Goal: Task Accomplishment & Management: Manage account settings

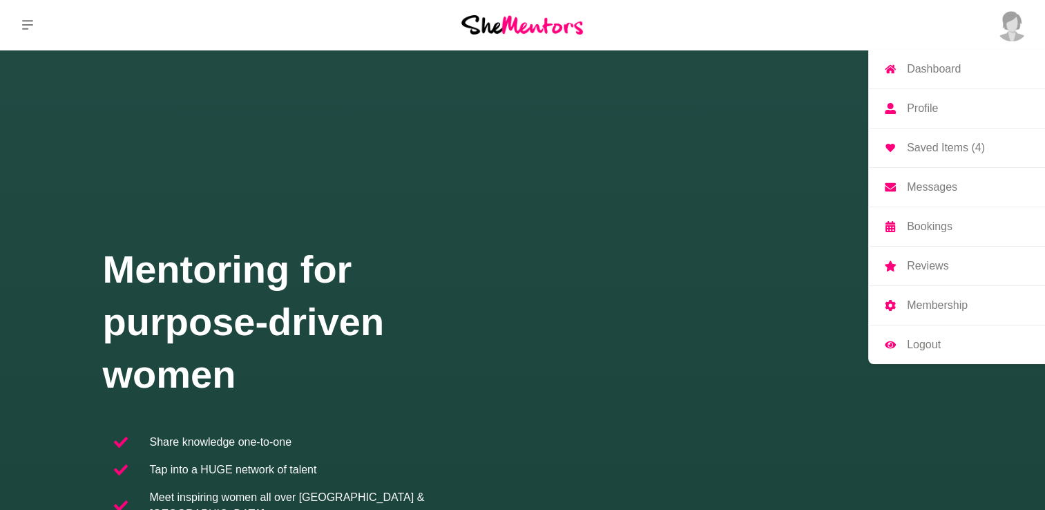
click at [923, 110] on p "Profile" at bounding box center [922, 108] width 31 height 11
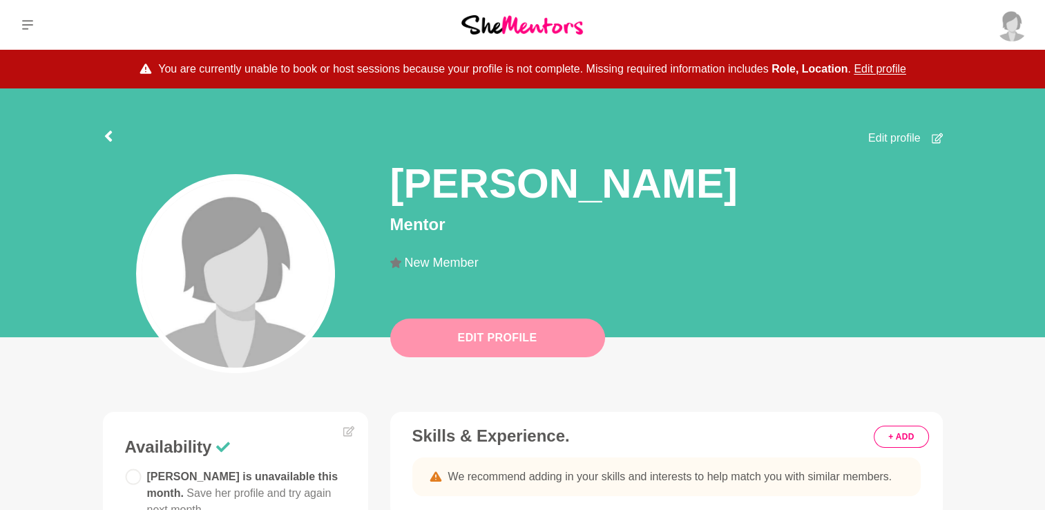
click at [513, 336] on button "Edit Profile" at bounding box center [497, 338] width 215 height 39
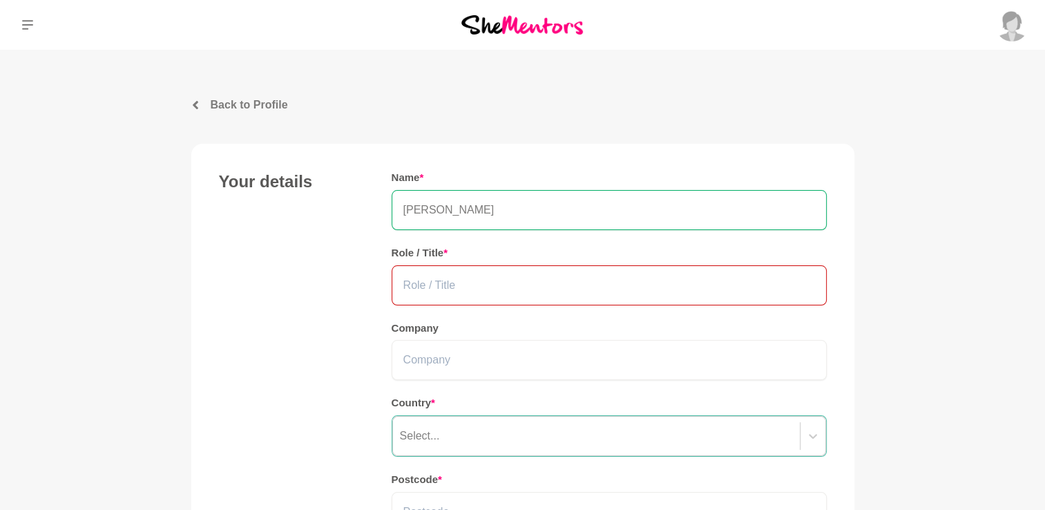
click at [451, 285] on input "text" at bounding box center [609, 285] width 435 height 40
type input "Life coach for women"
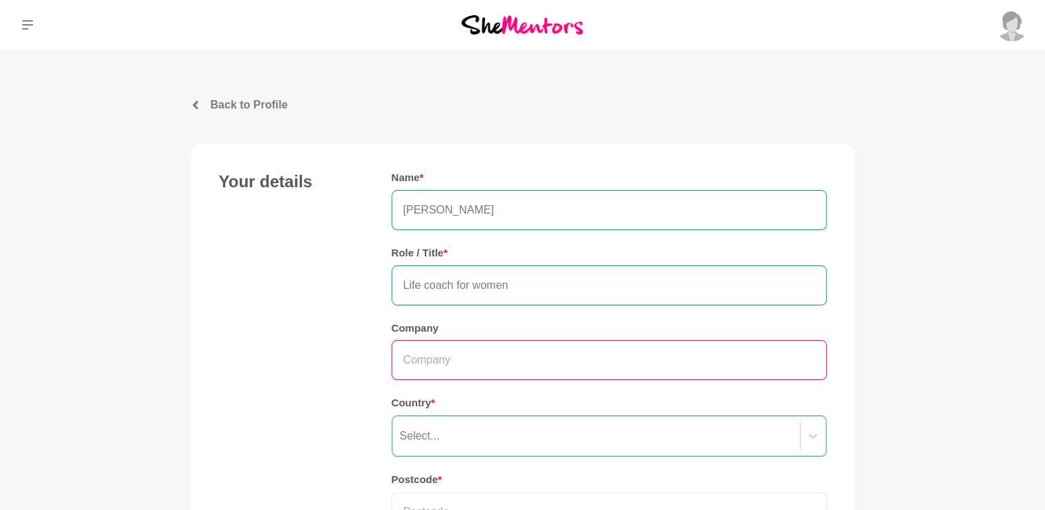
type input "[PERSON_NAME] Coaching"
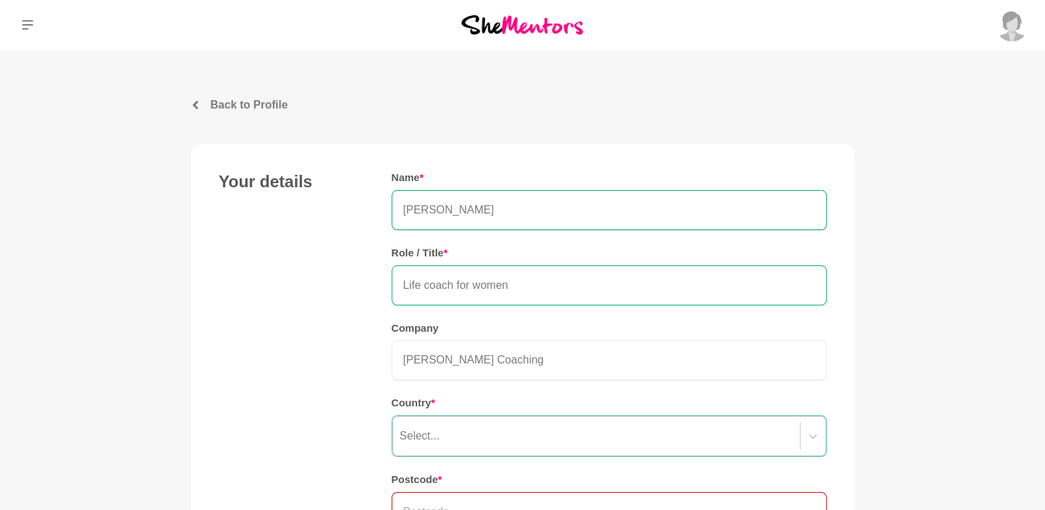
type input "2606"
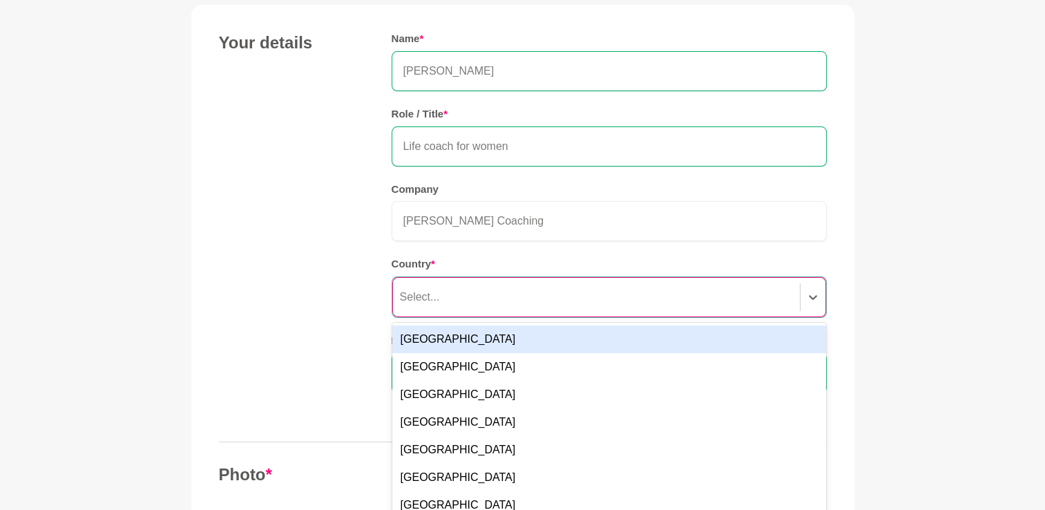
click at [430, 318] on div "option Australia focused, 1 of 249. 249 results available. Use Up and Down to c…" at bounding box center [609, 296] width 435 height 41
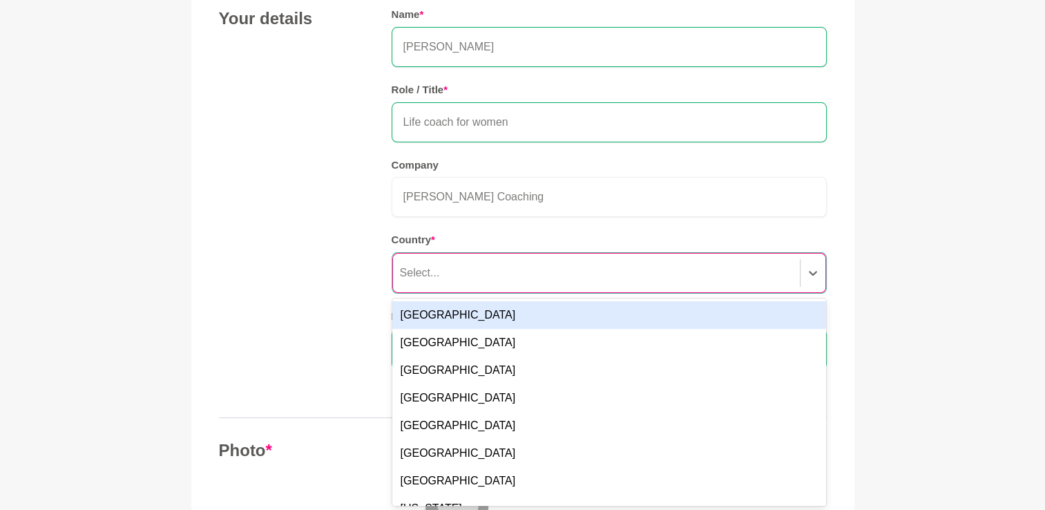
scroll to position [163, 0]
click at [419, 313] on div "[GEOGRAPHIC_DATA]" at bounding box center [609, 315] width 434 height 28
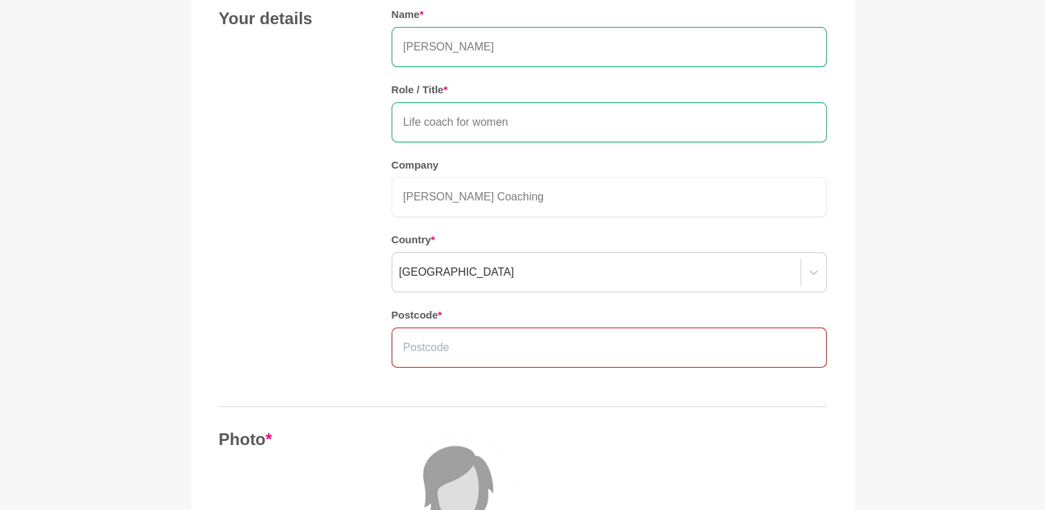
click at [431, 352] on input "text" at bounding box center [609, 348] width 435 height 40
type input "2606"
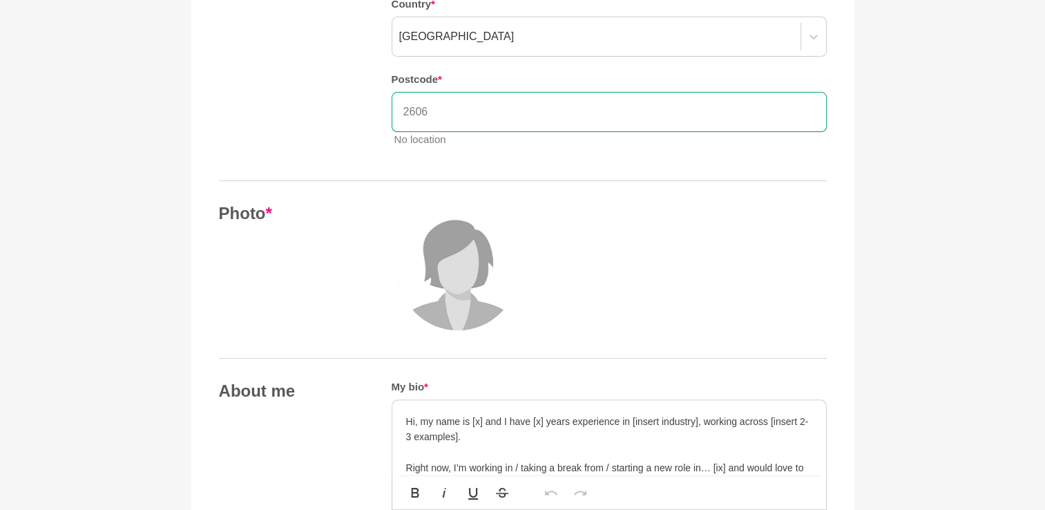
scroll to position [438, 0]
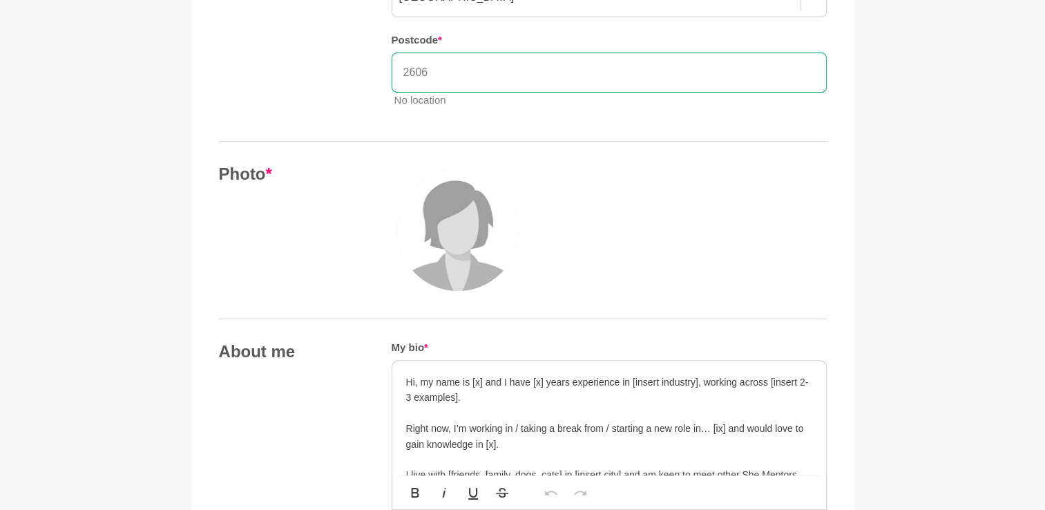
click at [489, 231] on img at bounding box center [458, 230] width 122 height 122
